Goal: Go to known website: Go to known website

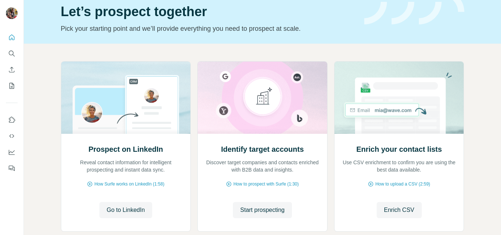
scroll to position [36, 0]
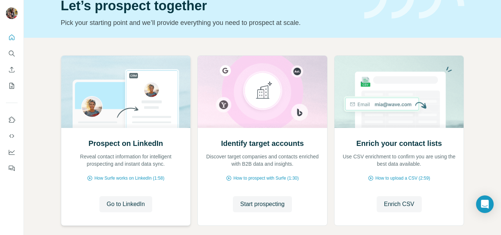
click at [151, 124] on img at bounding box center [126, 92] width 130 height 72
click at [128, 206] on span "Go to LinkedIn" at bounding box center [126, 204] width 38 height 9
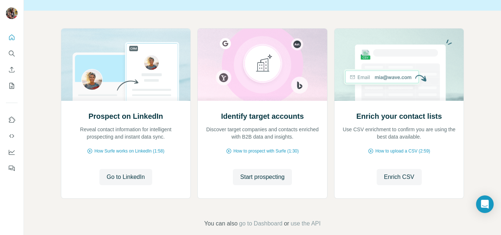
scroll to position [0, 0]
